Goal: Entertainment & Leisure: Consume media (video, audio)

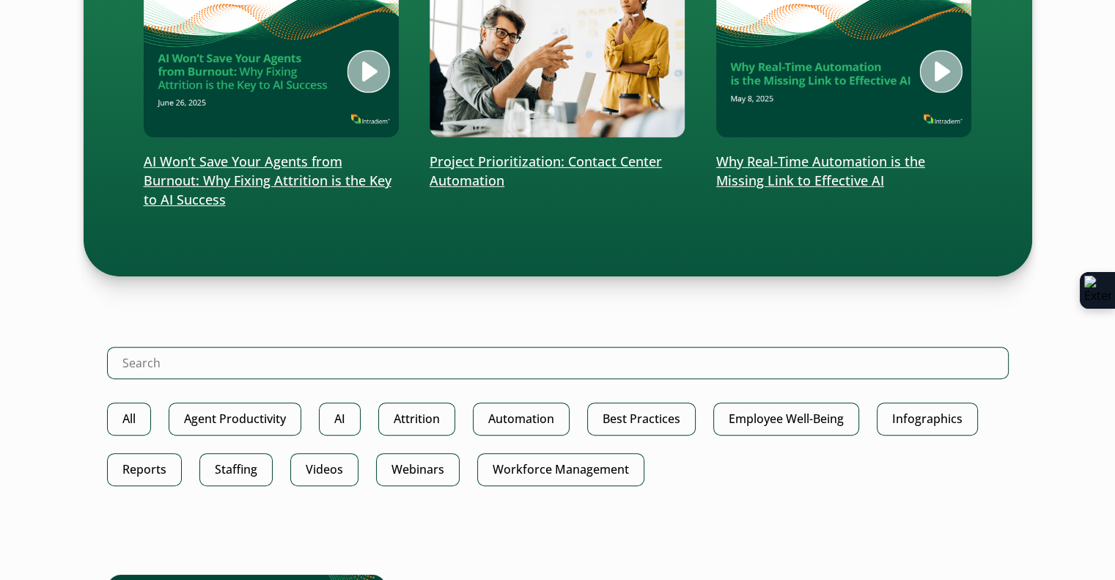
scroll to position [646, 0]
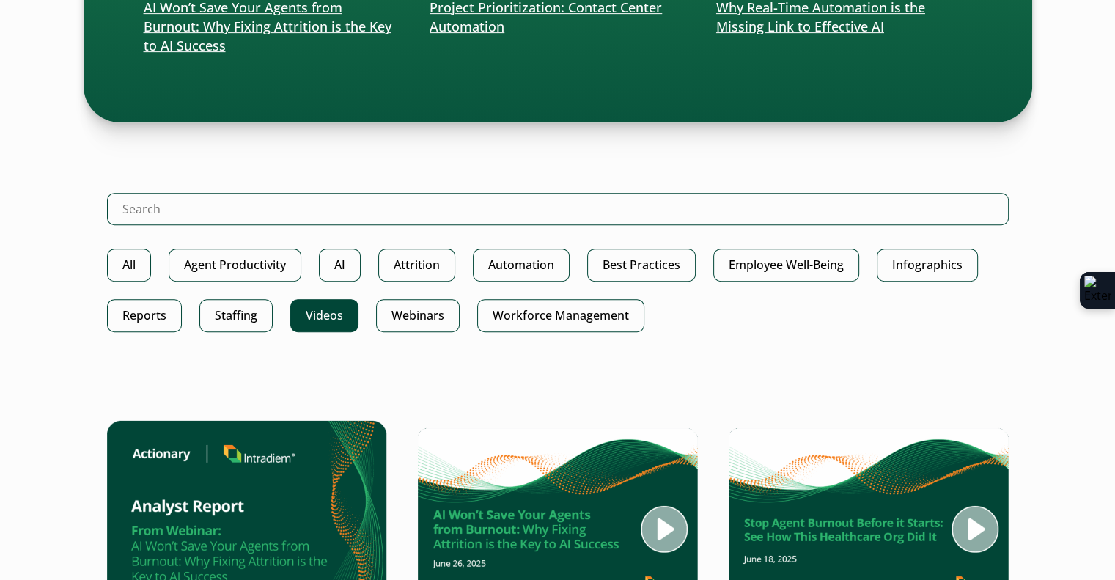
click at [319, 320] on link "Videos" at bounding box center [324, 315] width 68 height 33
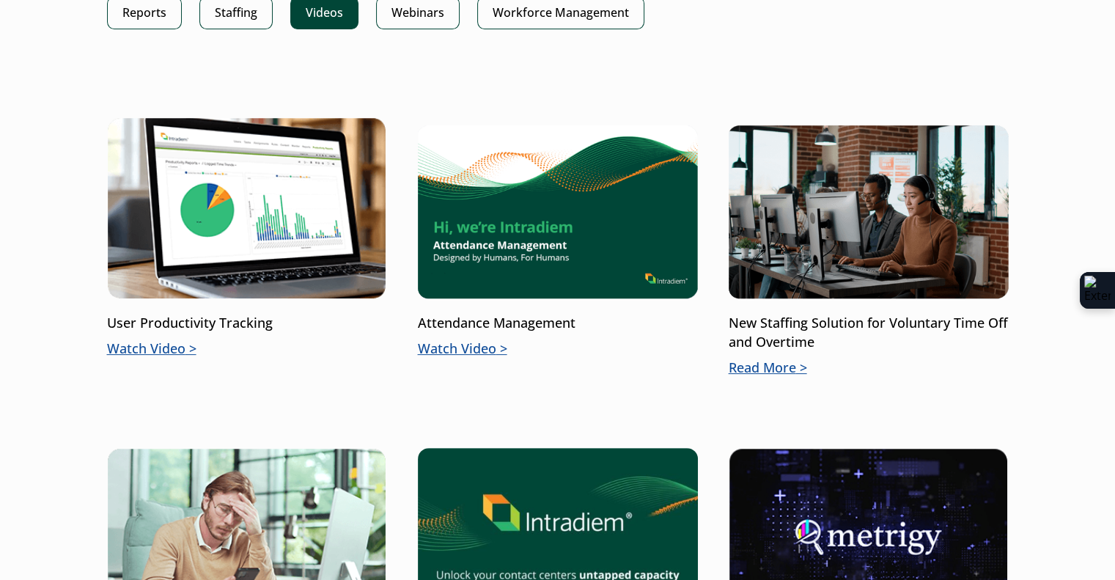
scroll to position [454, 0]
drag, startPoint x: 516, startPoint y: 320, endPoint x: 477, endPoint y: 376, distance: 67.9
click at [477, 376] on li "Attendance Management Watch Video" at bounding box center [558, 253] width 280 height 272
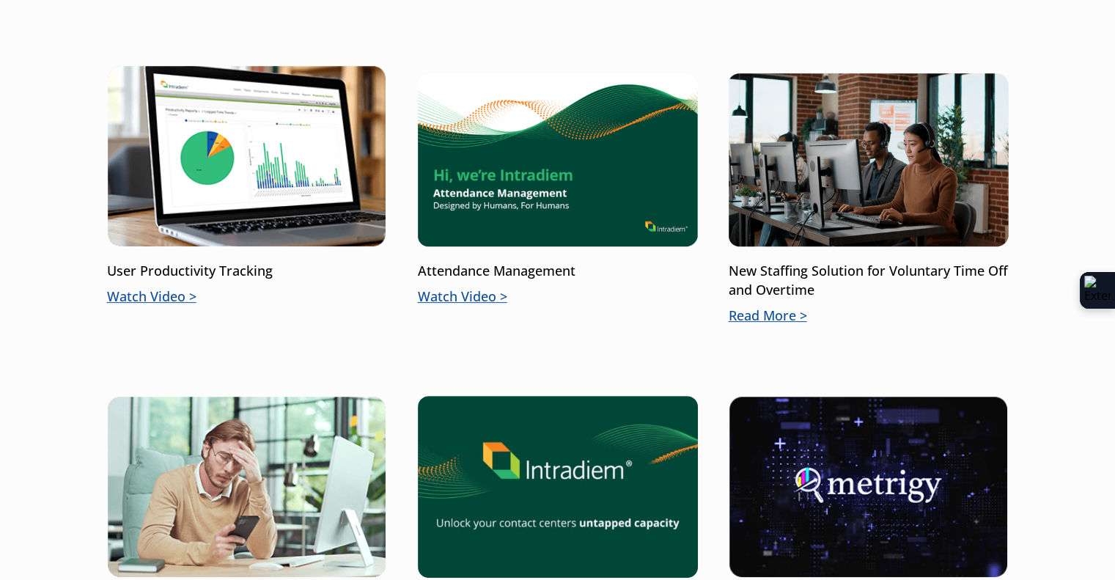
scroll to position [610, 0]
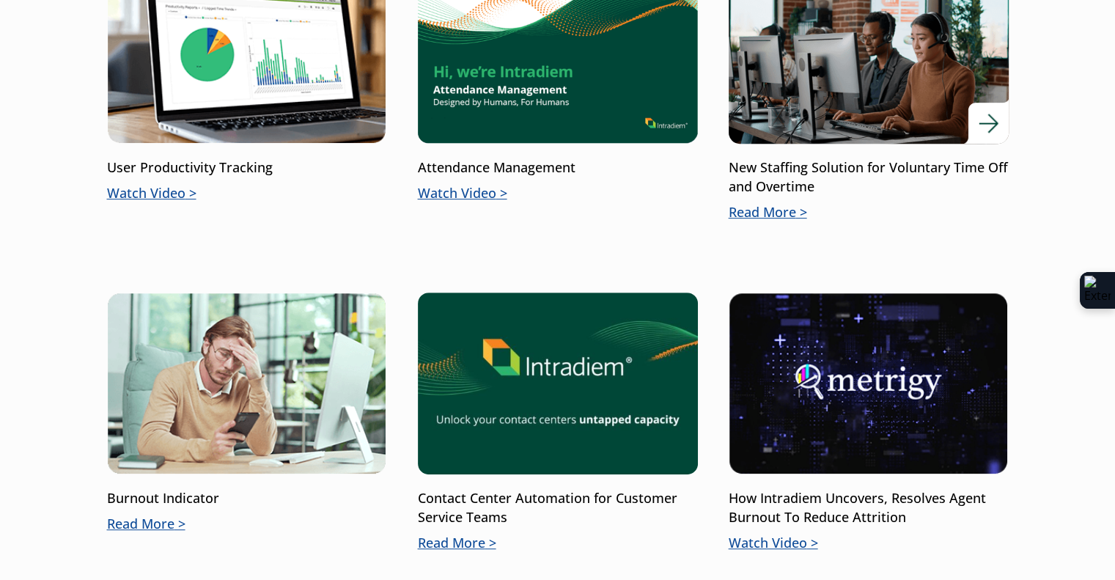
drag, startPoint x: 878, startPoint y: 90, endPoint x: 820, endPoint y: 119, distance: 64.9
click at [820, 119] on img at bounding box center [868, 53] width 336 height 218
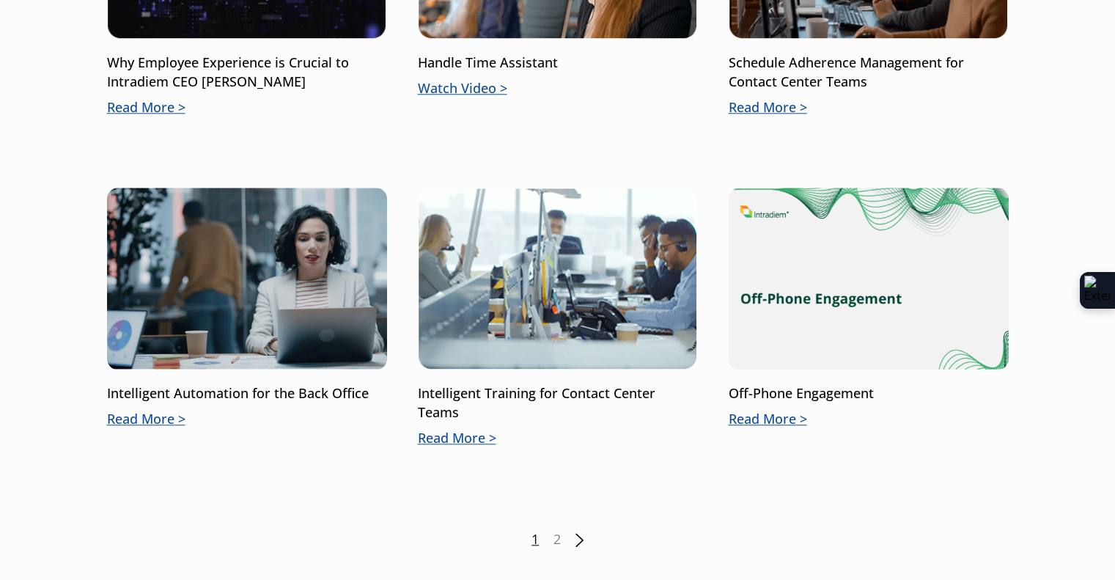
scroll to position [1375, 0]
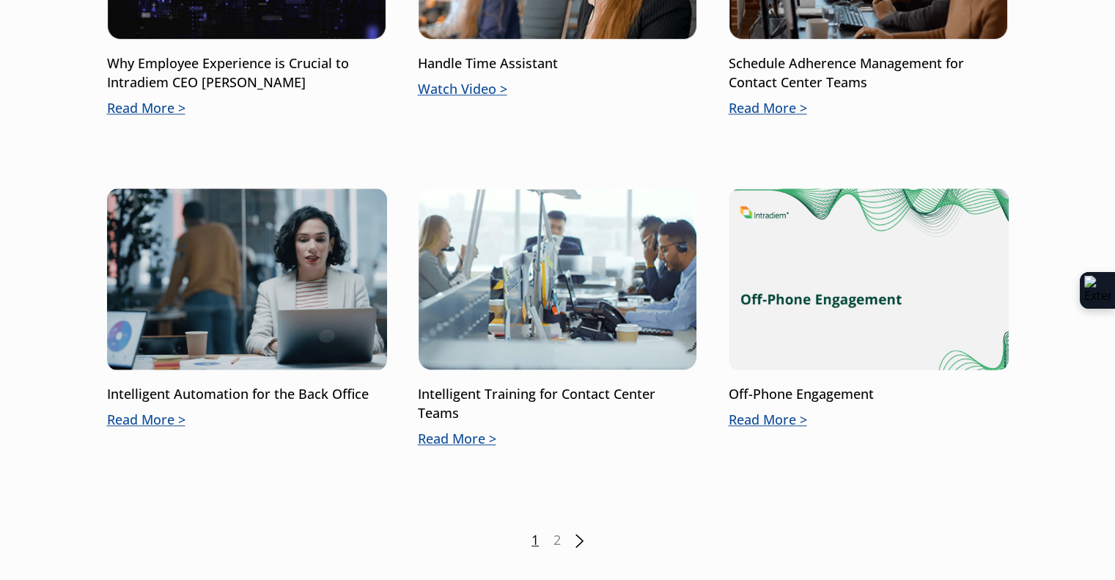
click at [547, 542] on div "1 2 Next" at bounding box center [557, 540] width 901 height 19
click at [555, 538] on link "2" at bounding box center [556, 540] width 7 height 19
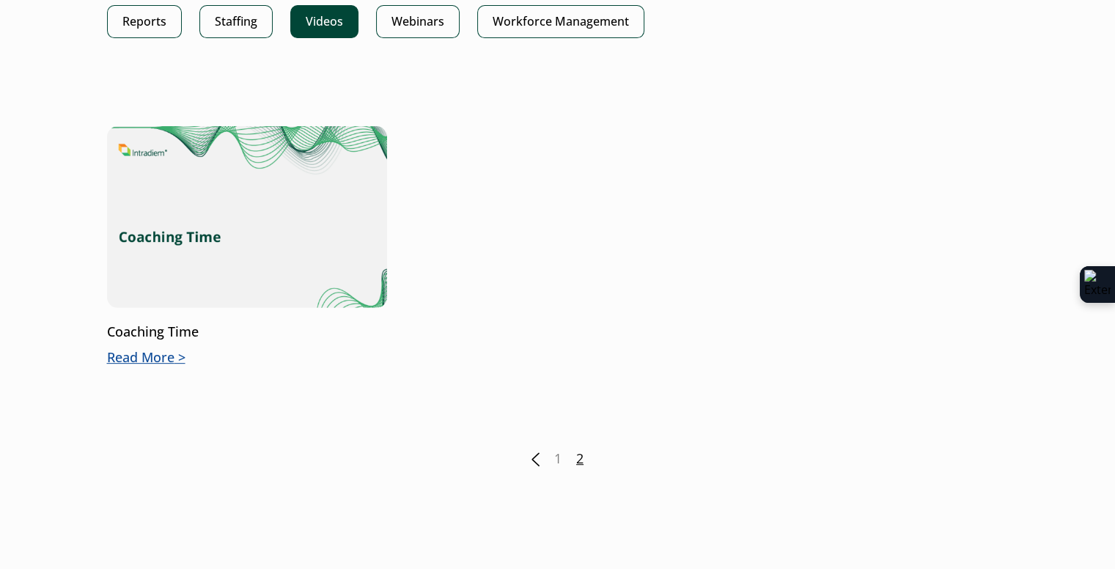
scroll to position [446, 0]
